Goal: Information Seeking & Learning: Learn about a topic

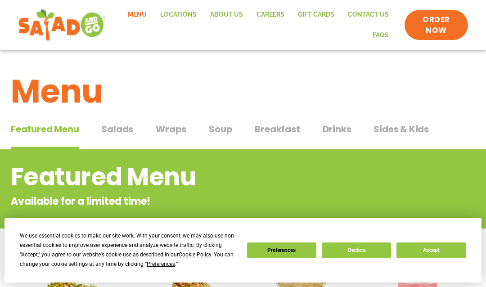
click at [433, 246] on button "Accept" at bounding box center [430, 250] width 69 height 16
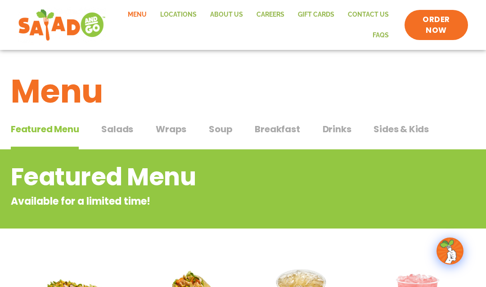
click at [278, 128] on span "Breakfast" at bounding box center [277, 128] width 45 height 13
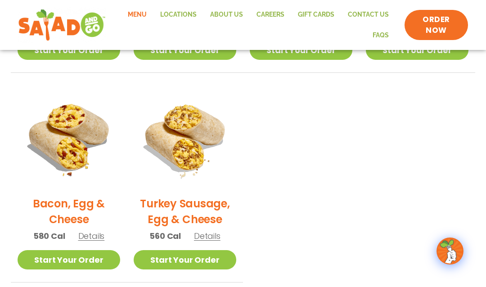
scroll to position [396, 0]
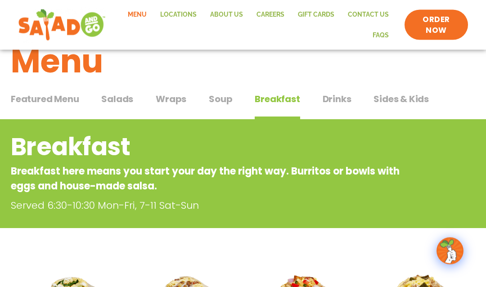
click at [221, 106] on button "Soup Soup" at bounding box center [220, 106] width 23 height 27
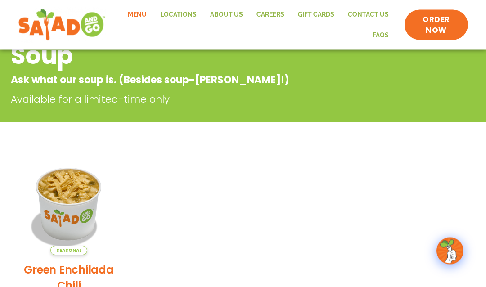
scroll to position [22, 0]
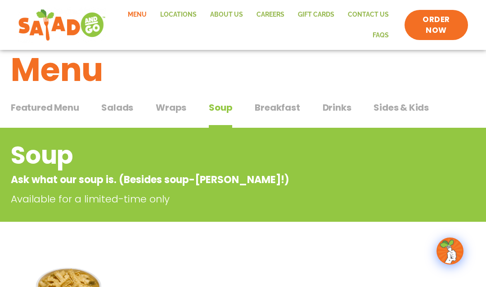
click at [171, 108] on span "Wraps" at bounding box center [171, 107] width 31 height 13
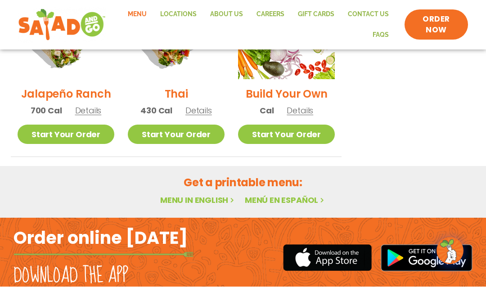
scroll to position [781, 0]
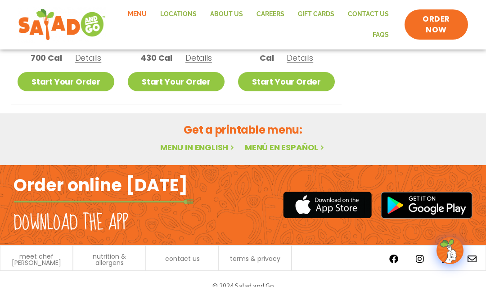
click at [141, 9] on link "Menu" at bounding box center [137, 14] width 32 height 21
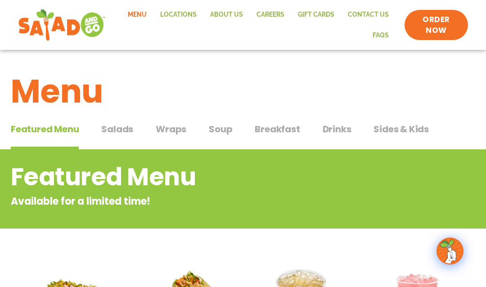
click at [331, 130] on span "Drinks" at bounding box center [336, 128] width 29 height 13
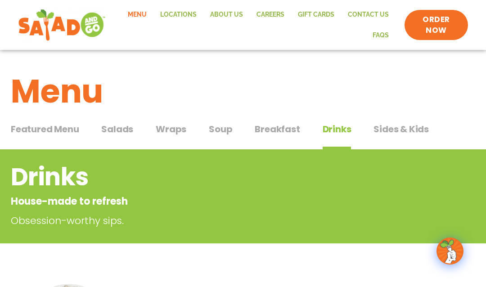
click at [402, 126] on span "Sides & Kids" at bounding box center [400, 128] width 55 height 13
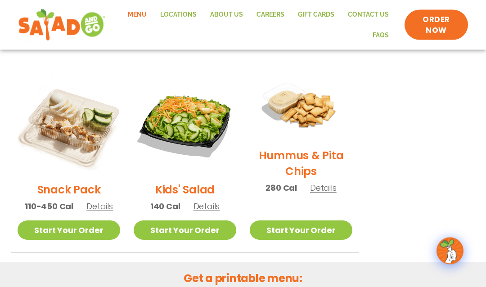
scroll to position [201, 0]
click at [311, 109] on img at bounding box center [301, 106] width 103 height 68
